Goal: Information Seeking & Learning: Understand process/instructions

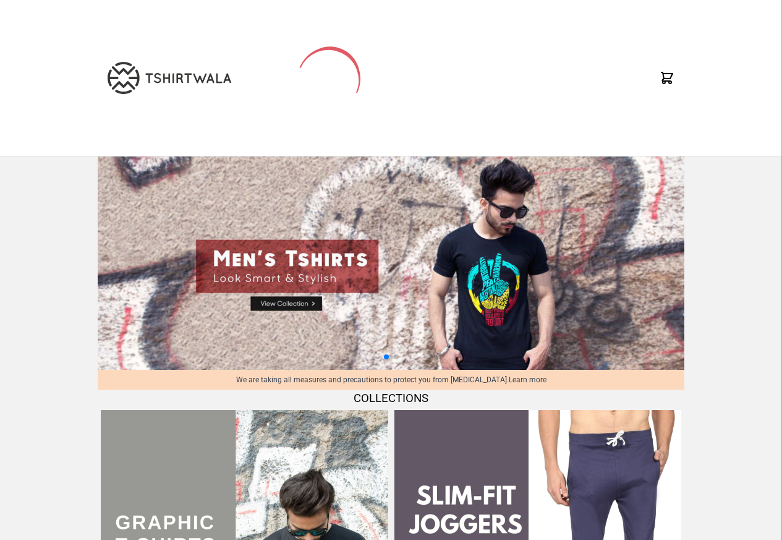
scroll to position [1297, 0]
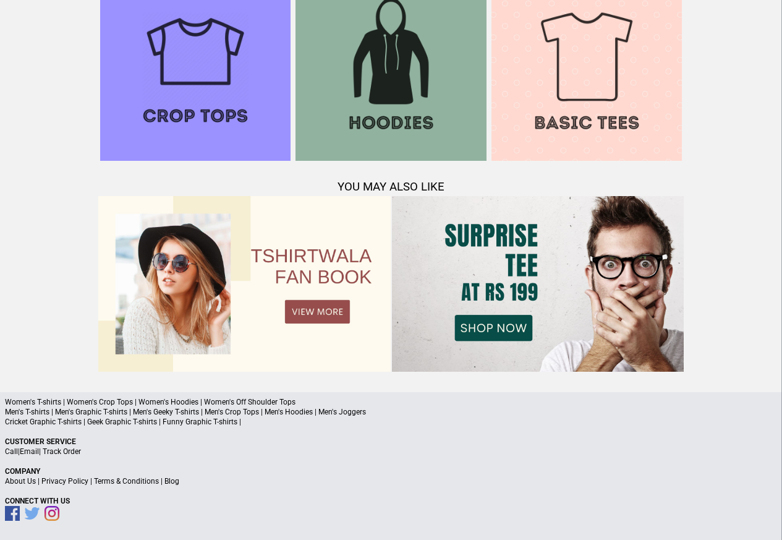
click at [122, 481] on link "Terms & Conditions" at bounding box center [126, 480] width 65 height 9
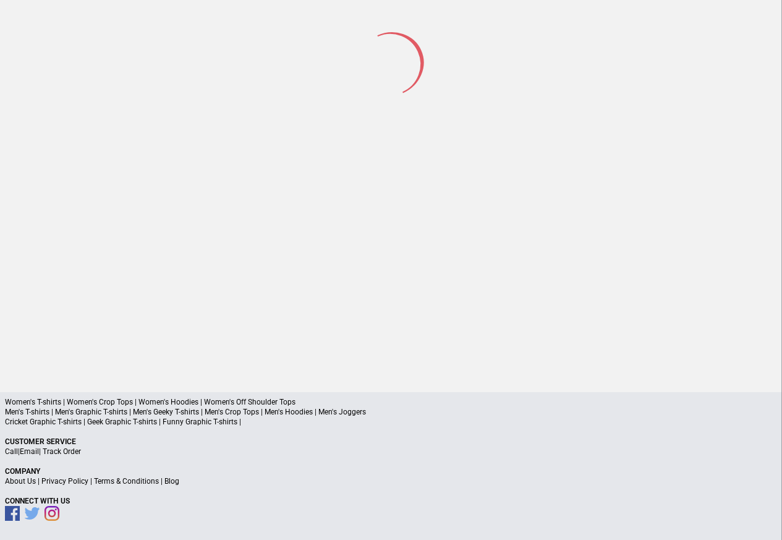
scroll to position [57, 0]
